Goal: Information Seeking & Learning: Learn about a topic

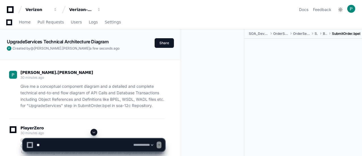
select select "*********"
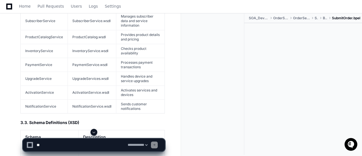
click at [131, 70] on td "Processes payment transactions" at bounding box center [140, 65] width 49 height 14
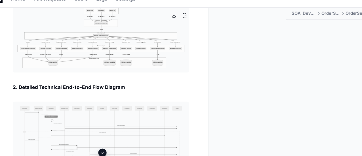
scroll to position [2402, 0]
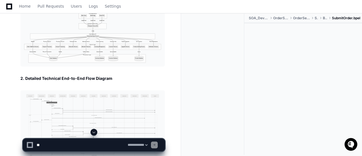
click at [254, 86] on div at bounding box center [303, 83] width 118 height 120
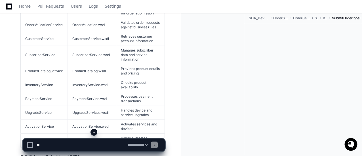
scroll to position [2697, 0]
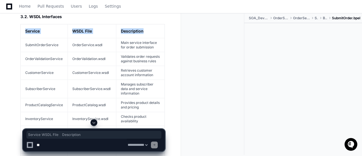
drag, startPoint x: 26, startPoint y: 37, endPoint x: 151, endPoint y: 36, distance: 124.9
click at [151, 36] on tr "Service WSDL File Description" at bounding box center [93, 31] width 144 height 14
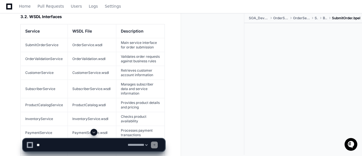
click at [192, 54] on div at bounding box center [215, 85] width 59 height 142
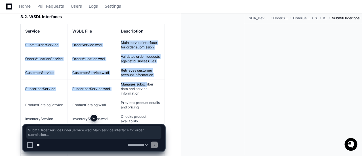
drag, startPoint x: 124, startPoint y: 55, endPoint x: 146, endPoint y: 87, distance: 38.8
click at [146, 87] on tbody "SubmitOrderService OrderService.wsdl Main service interface for order submissio…" at bounding box center [93, 110] width 144 height 144
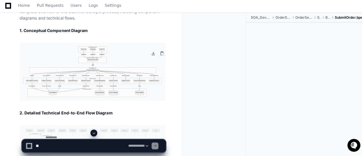
scroll to position [2368, 0]
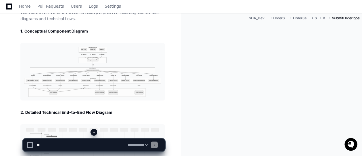
click at [204, 51] on div at bounding box center [215, 85] width 59 height 142
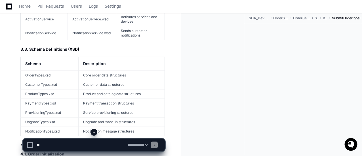
scroll to position [2845, 0]
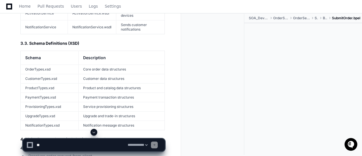
click at [244, 79] on div at bounding box center [215, 85] width 59 height 142
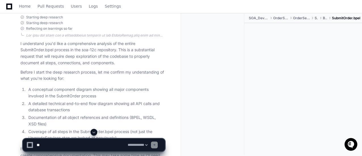
scroll to position [1505, 0]
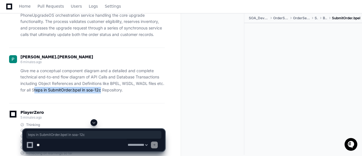
drag, startPoint x: 42, startPoint y: 96, endPoint x: 109, endPoint y: 97, distance: 66.5
click at [109, 94] on p "Give me a conceptual component diagram and a detailed and complete technical en…" at bounding box center [92, 81] width 145 height 26
click at [127, 94] on p "Give me a conceptual component diagram and a detailed and complete technical en…" at bounding box center [92, 81] width 145 height 26
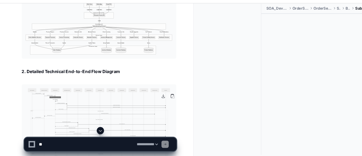
scroll to position [2403, 0]
